Goal: Task Accomplishment & Management: Complete application form

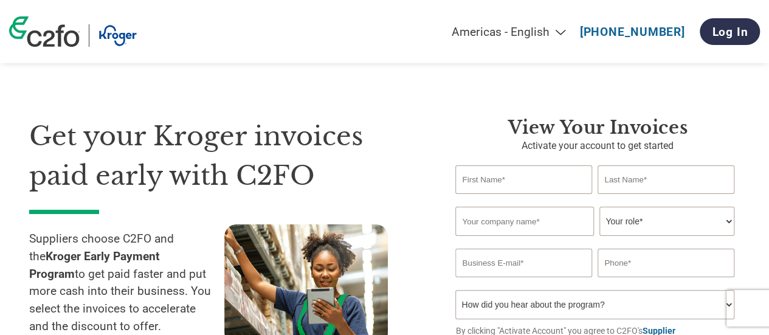
click at [498, 182] on input "text" at bounding box center [523, 179] width 136 height 29
type input "[PERSON_NAME]"
click at [541, 209] on input "text" at bounding box center [524, 221] width 138 height 29
paste input "Sunvolt Energy Corp"
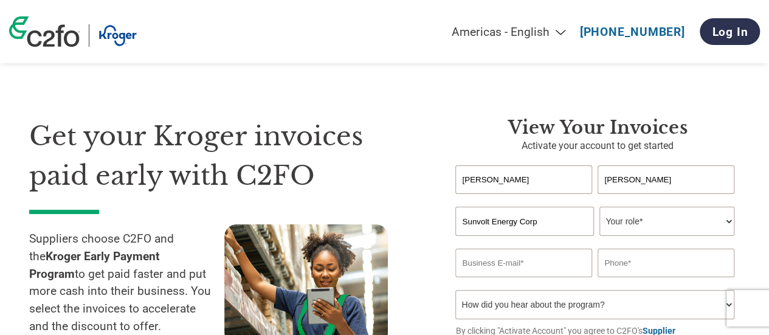
type input "Sunvolt Energy Corp"
click at [655, 229] on select "Your role* CFO Controller Credit Manager Finance Director Treasurer CEO Preside…" at bounding box center [667, 221] width 134 height 29
select select "OTHER"
click at [600, 208] on select "Your role* CFO Controller Credit Manager Finance Director Treasurer CEO Preside…" at bounding box center [667, 221] width 134 height 29
click at [539, 266] on input "email" at bounding box center [523, 263] width 136 height 29
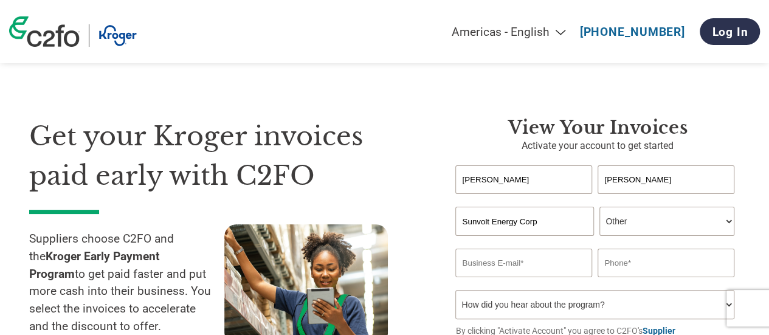
paste input "[PERSON_NAME][EMAIL_ADDRESS][DOMAIN_NAME]"
type input "[PERSON_NAME][EMAIL_ADDRESS][DOMAIN_NAME]"
click at [653, 277] on input "text" at bounding box center [666, 263] width 136 height 29
paste input "[PHONE_NUMBER]"
type input "[PHONE_NUMBER]"
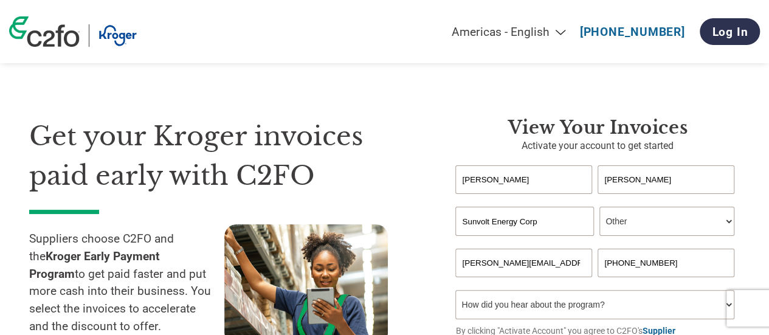
click at [612, 307] on select "How did you hear about the program? Received a letter Email Social Media Online…" at bounding box center [594, 304] width 278 height 29
select select "Other"
click at [455, 293] on select "How did you hear about the program? Received a letter Email Social Media Online…" at bounding box center [594, 304] width 278 height 29
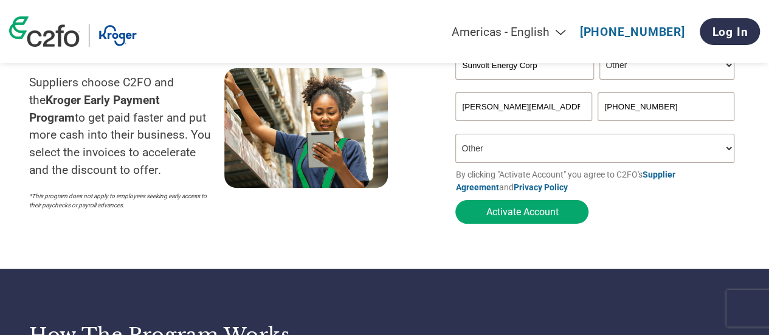
scroll to position [162, 0]
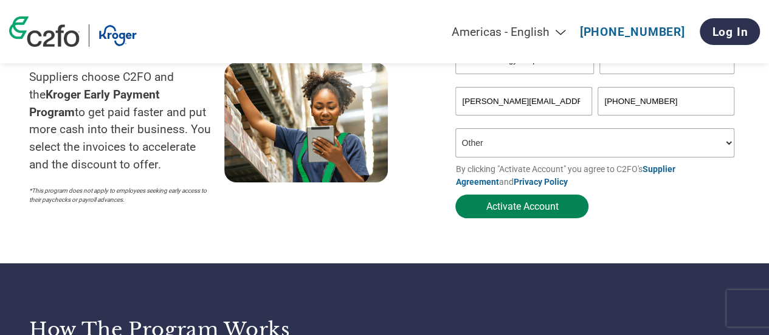
click at [538, 206] on button "Activate Account" at bounding box center [521, 207] width 133 height 24
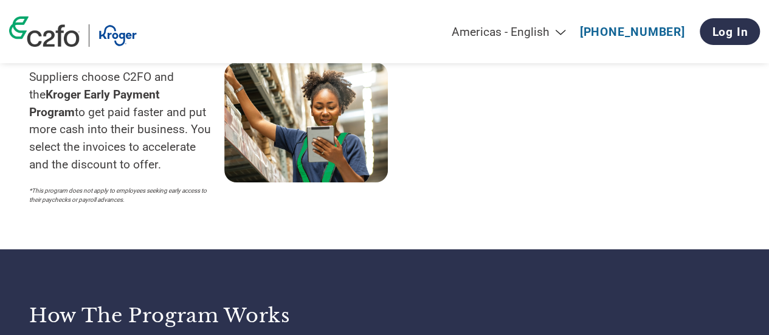
scroll to position [0, 0]
